Goal: Task Accomplishment & Management: Complete application form

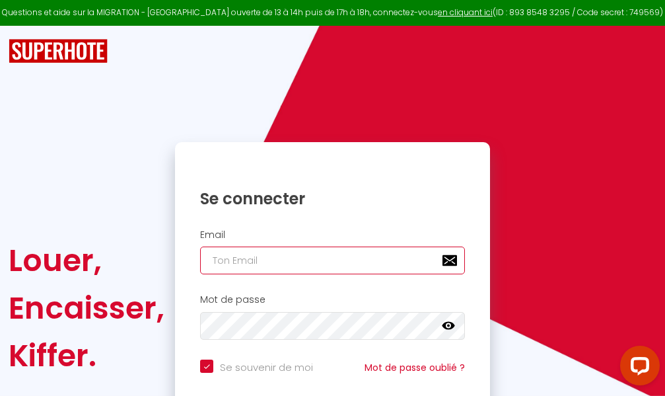
click at [366, 263] on input "email" at bounding box center [332, 260] width 265 height 28
type input "m"
checkbox input "true"
type input "ma"
checkbox input "true"
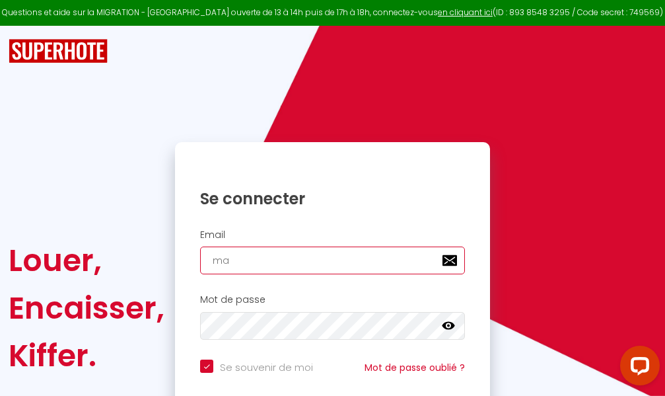
type input "mar"
checkbox input "true"
type input "marc"
checkbox input "true"
type input "marcd"
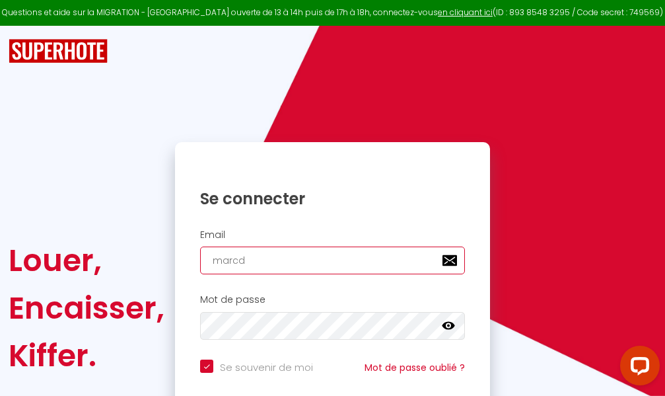
checkbox input "true"
type input "marcdp"
checkbox input "true"
type input "marcdpo"
checkbox input "true"
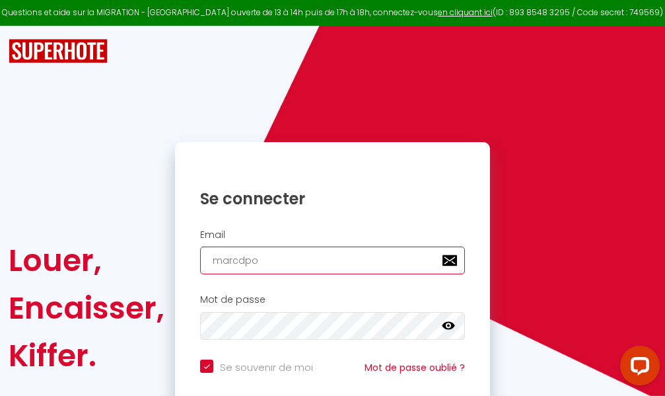
type input "marcdpoz"
checkbox input "true"
type input "marcdpoz."
checkbox input "true"
type input "marcdpoz.l"
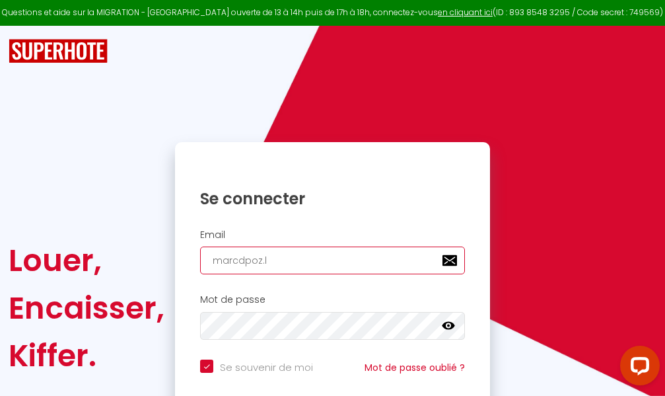
checkbox input "true"
type input "marcdpoz.lo"
checkbox input "true"
type input "marcdpoz.loc"
checkbox input "true"
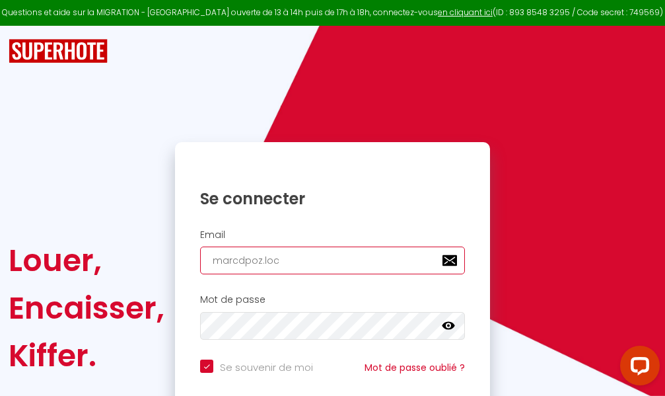
type input "marcdpoz.loca"
checkbox input "true"
type input "marcdpoz.locat"
checkbox input "true"
type input "marcdpoz.locati"
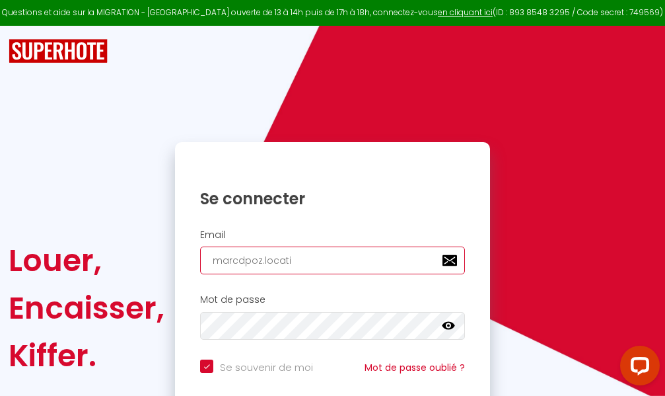
checkbox input "true"
type input "marcdpoz.locatio"
checkbox input "true"
type input "marcdpoz.location"
checkbox input "true"
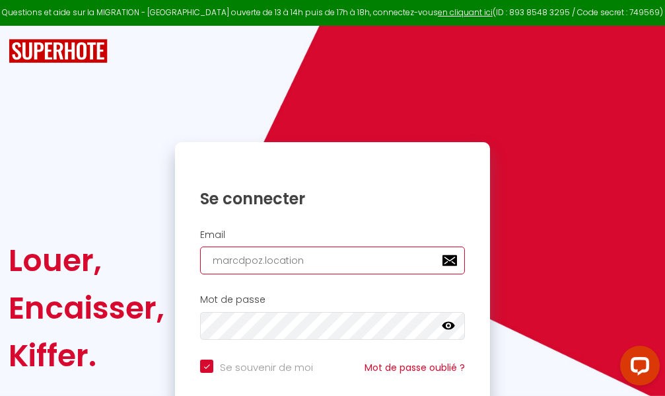
type input "marcdpoz.location@"
checkbox input "true"
type input "marcdpoz.location@g"
checkbox input "true"
type input "marcdpoz.location@gm"
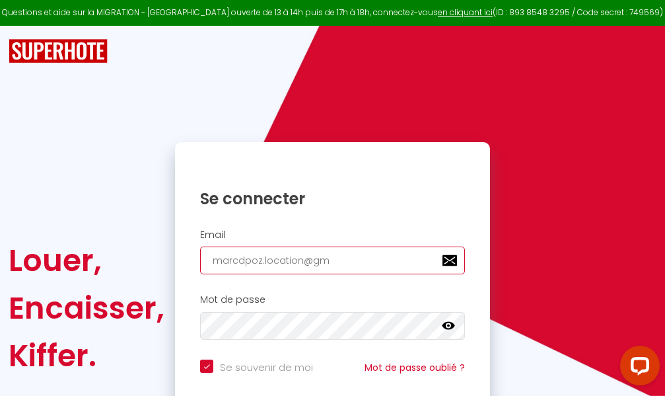
checkbox input "true"
type input "marcdpoz.location@gma"
checkbox input "true"
type input "marcdpoz.location@gmai"
checkbox input "true"
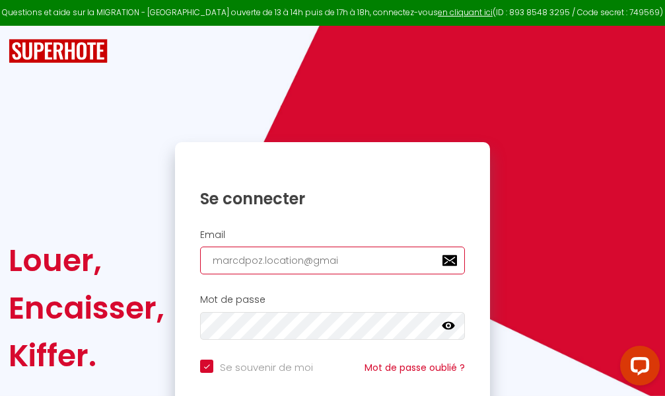
type input "[EMAIL_ADDRESS]"
checkbox input "true"
type input "[EMAIL_ADDRESS]."
checkbox input "true"
type input "marcdpoz.location@gmail.c"
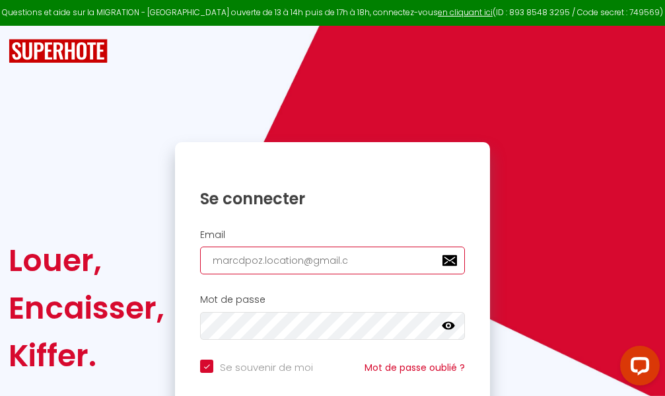
checkbox input "true"
type input "[EMAIL_ADDRESS][DOMAIN_NAME]"
checkbox input "true"
type input "[EMAIL_ADDRESS][DOMAIN_NAME]"
checkbox input "true"
